Goal: Navigation & Orientation: Understand site structure

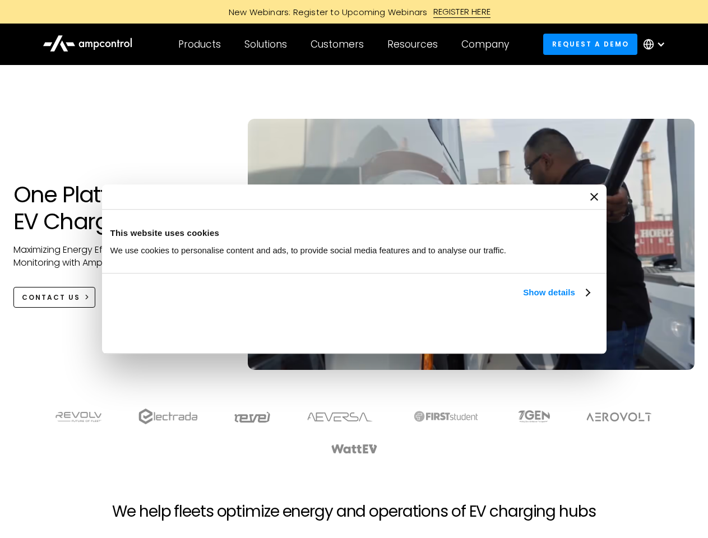
click at [523, 299] on link "Show details" at bounding box center [556, 292] width 66 height 13
click at [0, 0] on div "Necessary cookies help make a website usable by enabling basic functions like p…" at bounding box center [0, 0] width 0 height 0
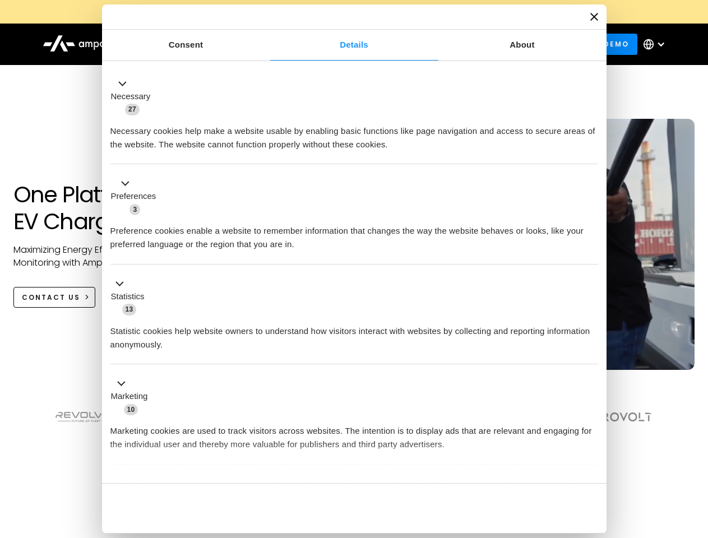
click at [696, 452] on section at bounding box center [354, 432] width 708 height 70
click at [345, 44] on div "Customers" at bounding box center [337, 44] width 53 height 12
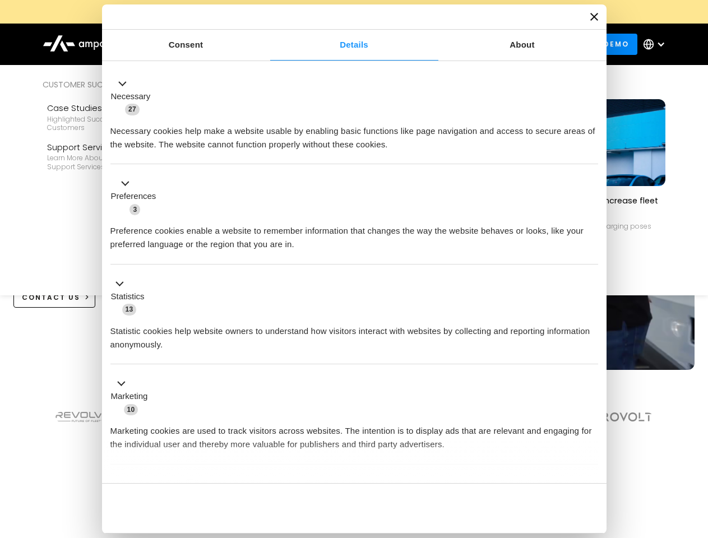
click at [199, 44] on div "Products" at bounding box center [199, 44] width 43 height 12
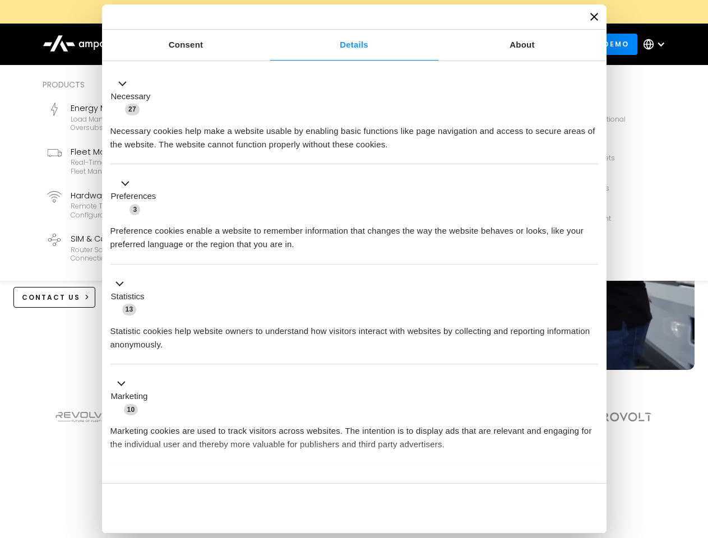
click at [266, 44] on div "Solutions" at bounding box center [265, 44] width 43 height 12
click at [339, 44] on div "Customers" at bounding box center [337, 44] width 53 height 12
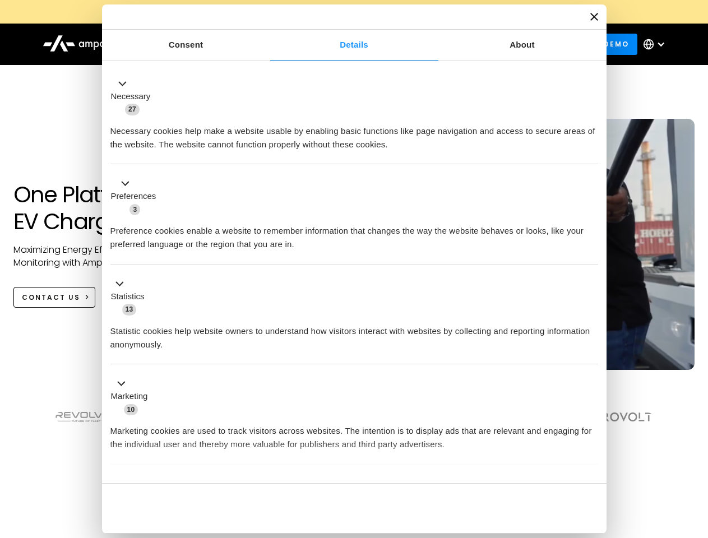
click at [415, 44] on div "Resources" at bounding box center [412, 44] width 50 height 12
click at [489, 44] on div "Company" at bounding box center [485, 44] width 48 height 12
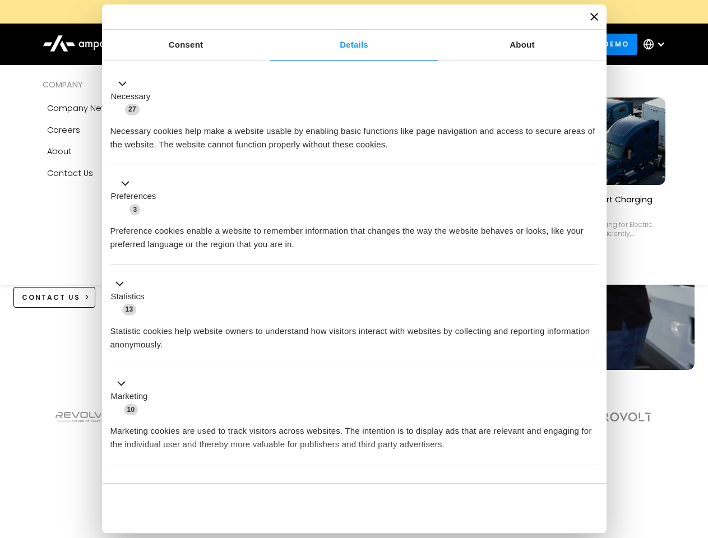
click at [657, 44] on div at bounding box center [661, 44] width 9 height 9
